Goal: Information Seeking & Learning: Understand process/instructions

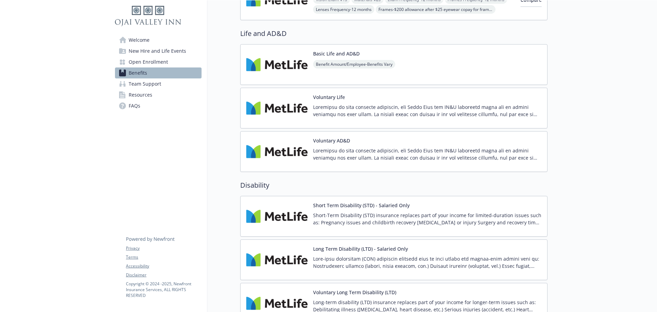
scroll to position [411, 0]
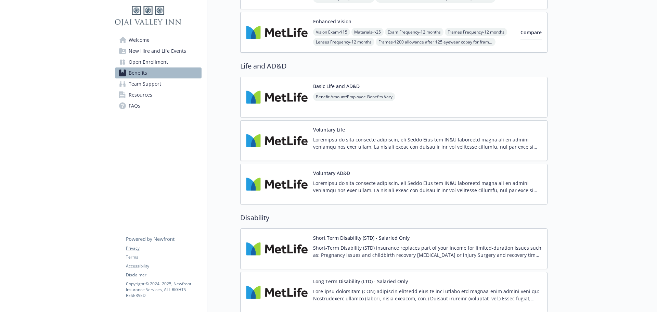
click at [270, 104] on img at bounding box center [277, 97] width 62 height 29
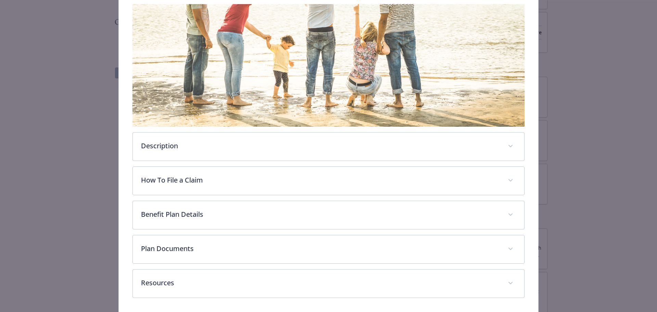
scroll to position [101, 0]
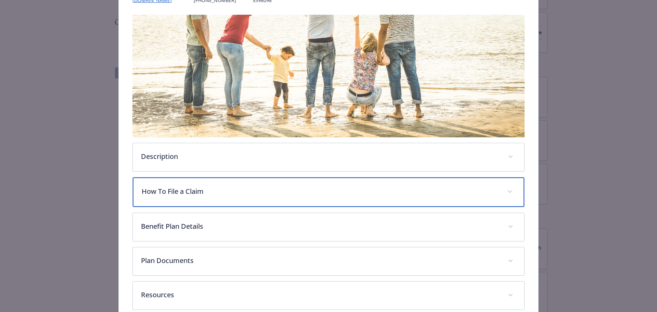
click at [171, 181] on div "How To File a Claim" at bounding box center [329, 191] width 392 height 29
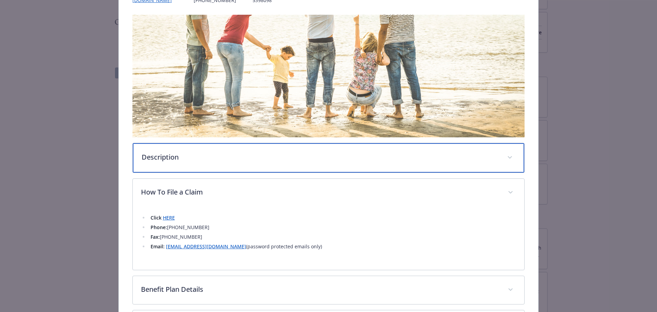
click at [183, 169] on div "Description" at bounding box center [329, 157] width 392 height 29
